Goal: Task Accomplishment & Management: Complete application form

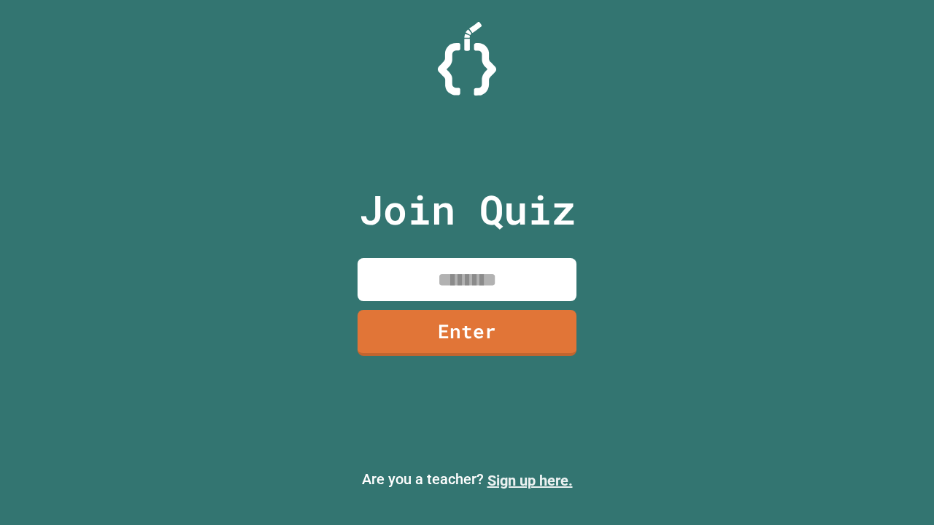
click at [530, 481] on link "Sign up here." at bounding box center [529, 481] width 85 height 18
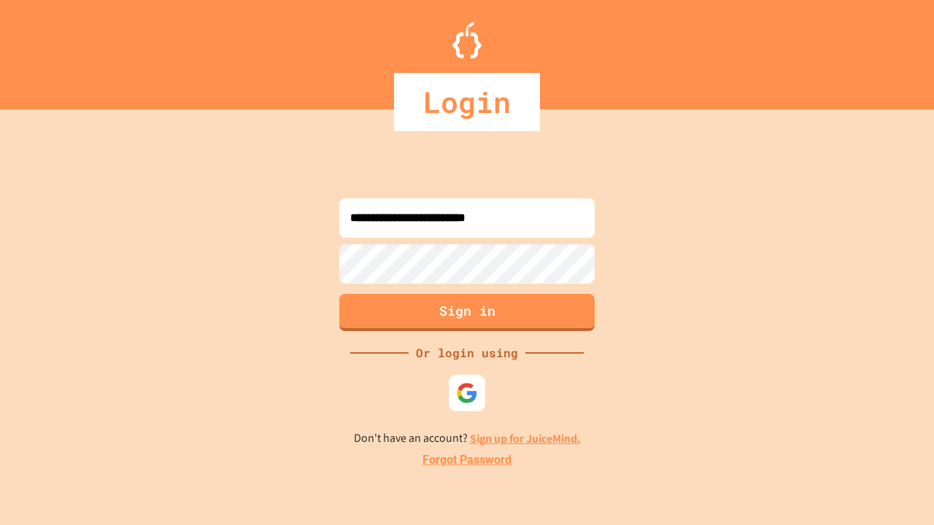
type input "**********"
